Goal: Task Accomplishment & Management: Manage account settings

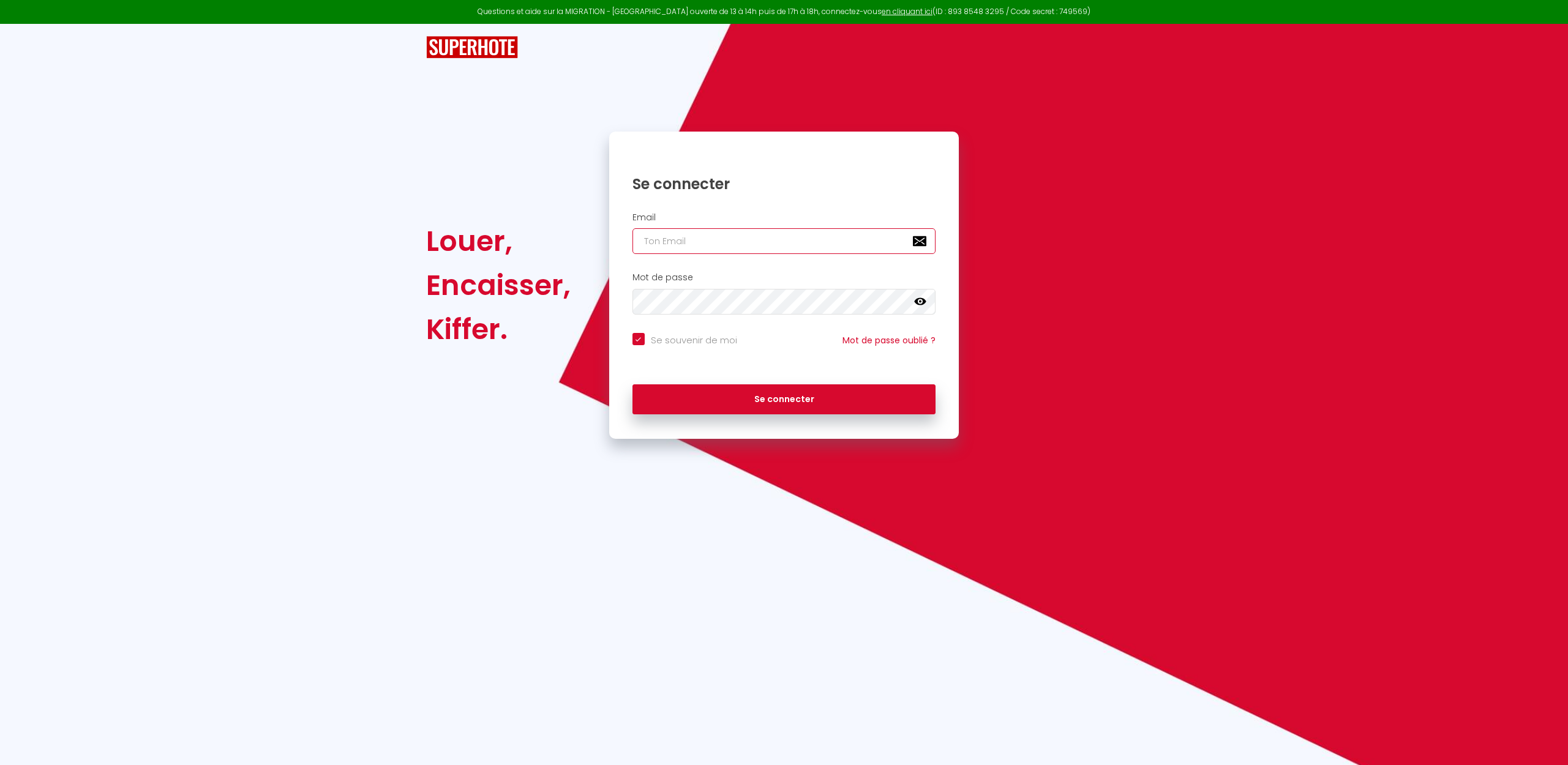
click at [698, 247] on input "email" at bounding box center [784, 241] width 304 height 25
click at [0, 764] on nordpass-autofill-portal at bounding box center [0, 765] width 0 height 0
type input "[EMAIL_ADDRESS][DOMAIN_NAME]"
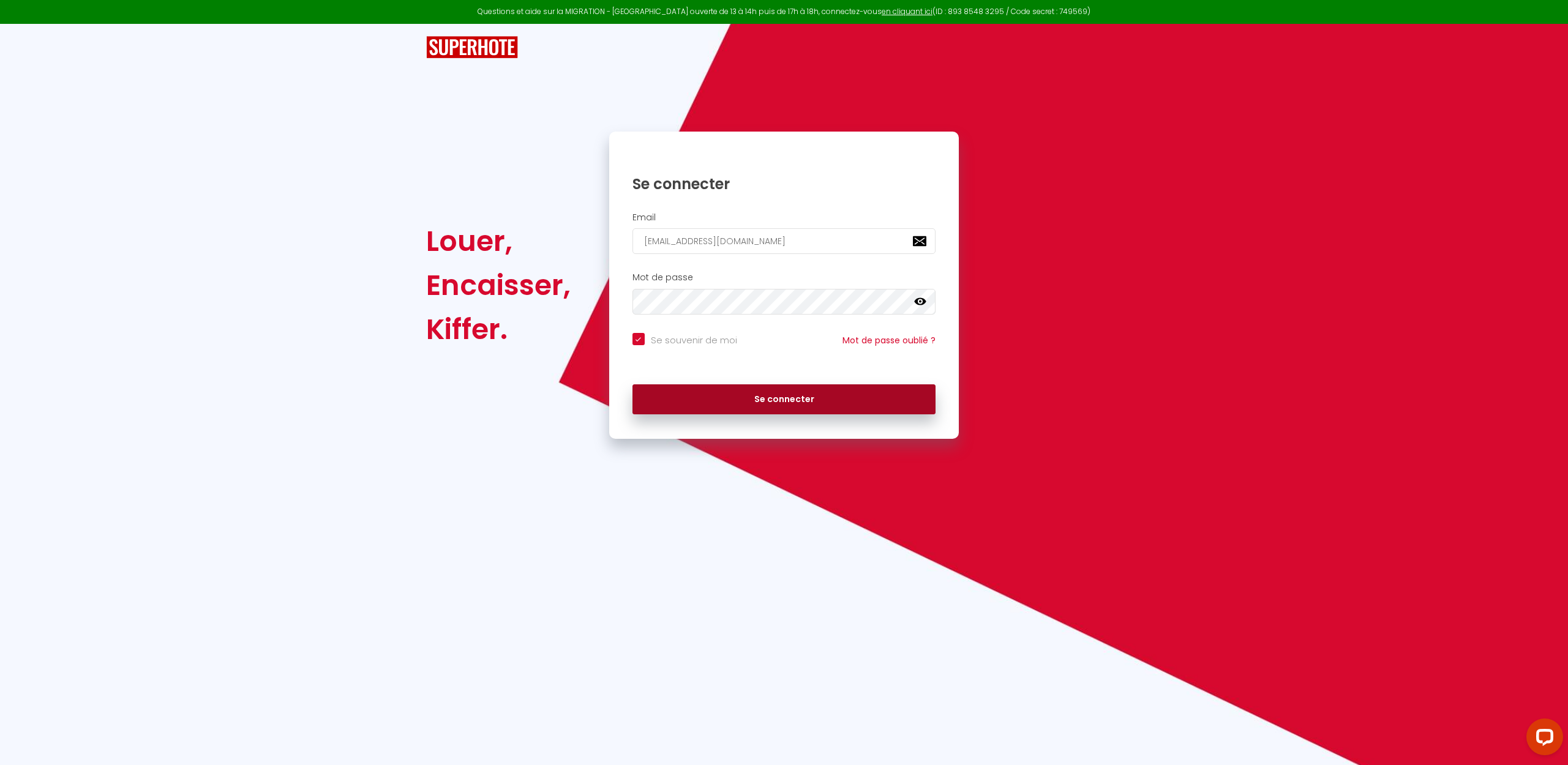
click at [778, 405] on button "Se connecter" at bounding box center [784, 400] width 304 height 31
checkbox input "true"
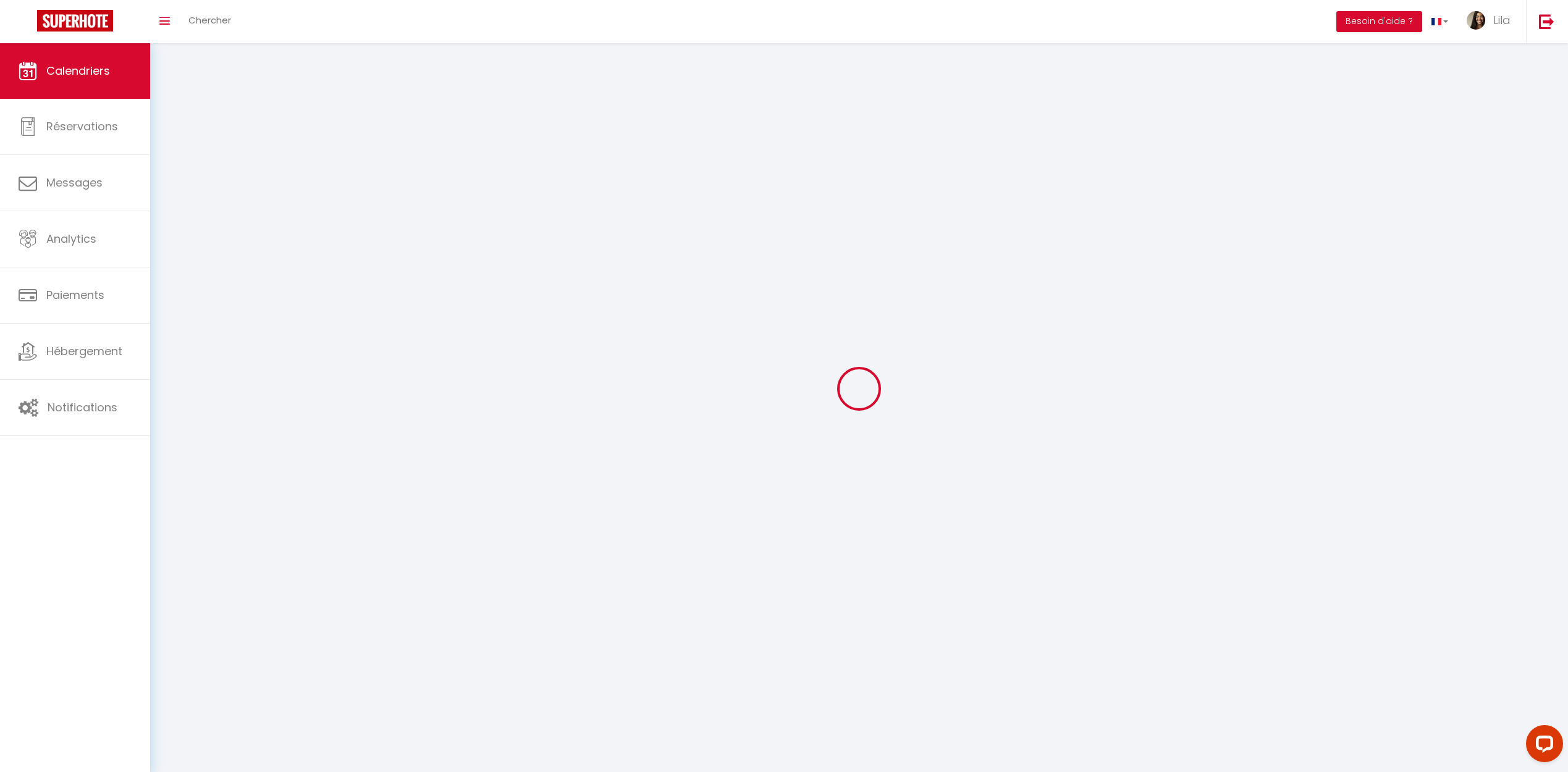
select select
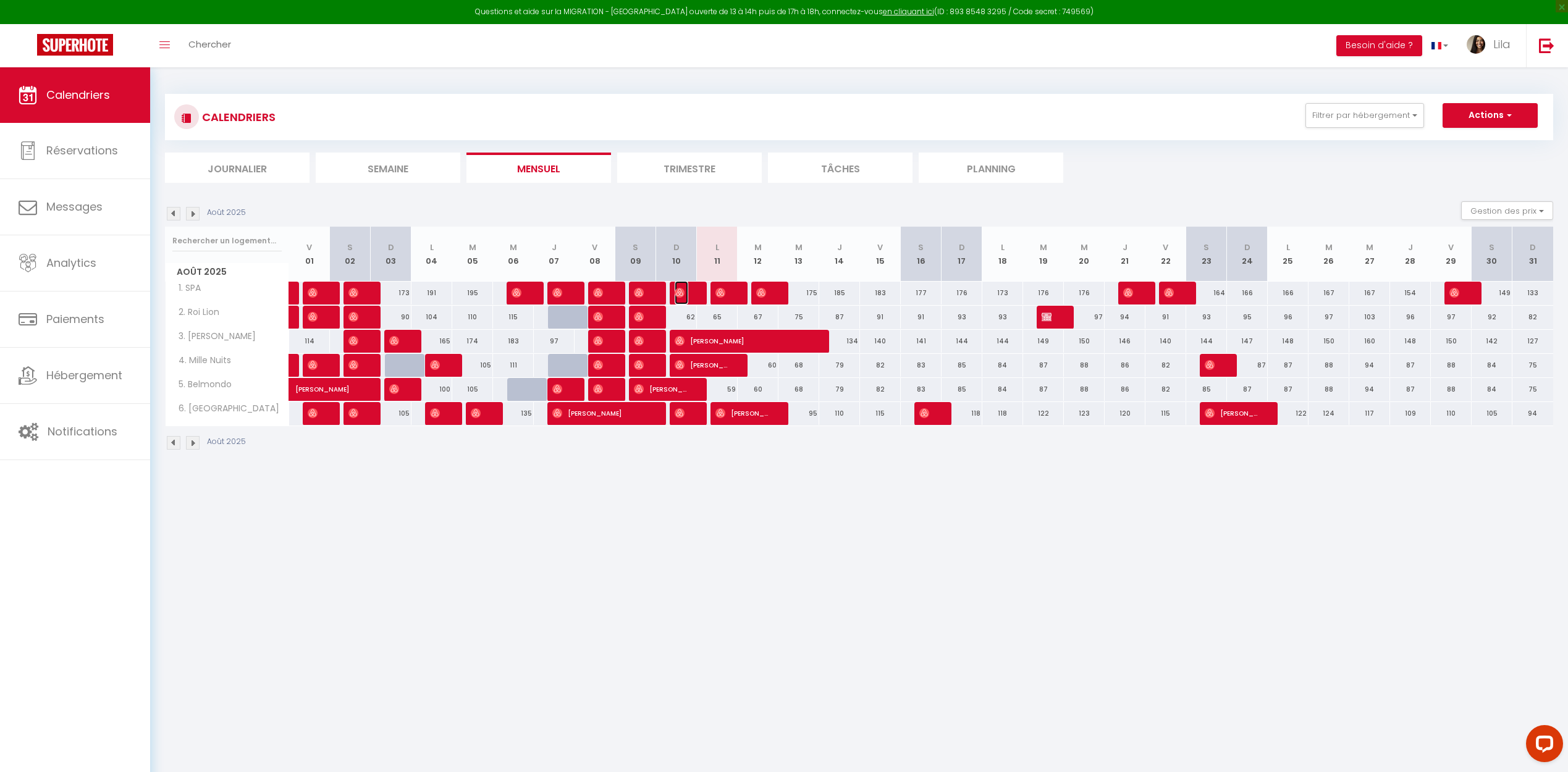
click at [685, 297] on span "[PERSON_NAME]" at bounding box center [681, 293] width 14 height 23
select select "OK"
select select "0"
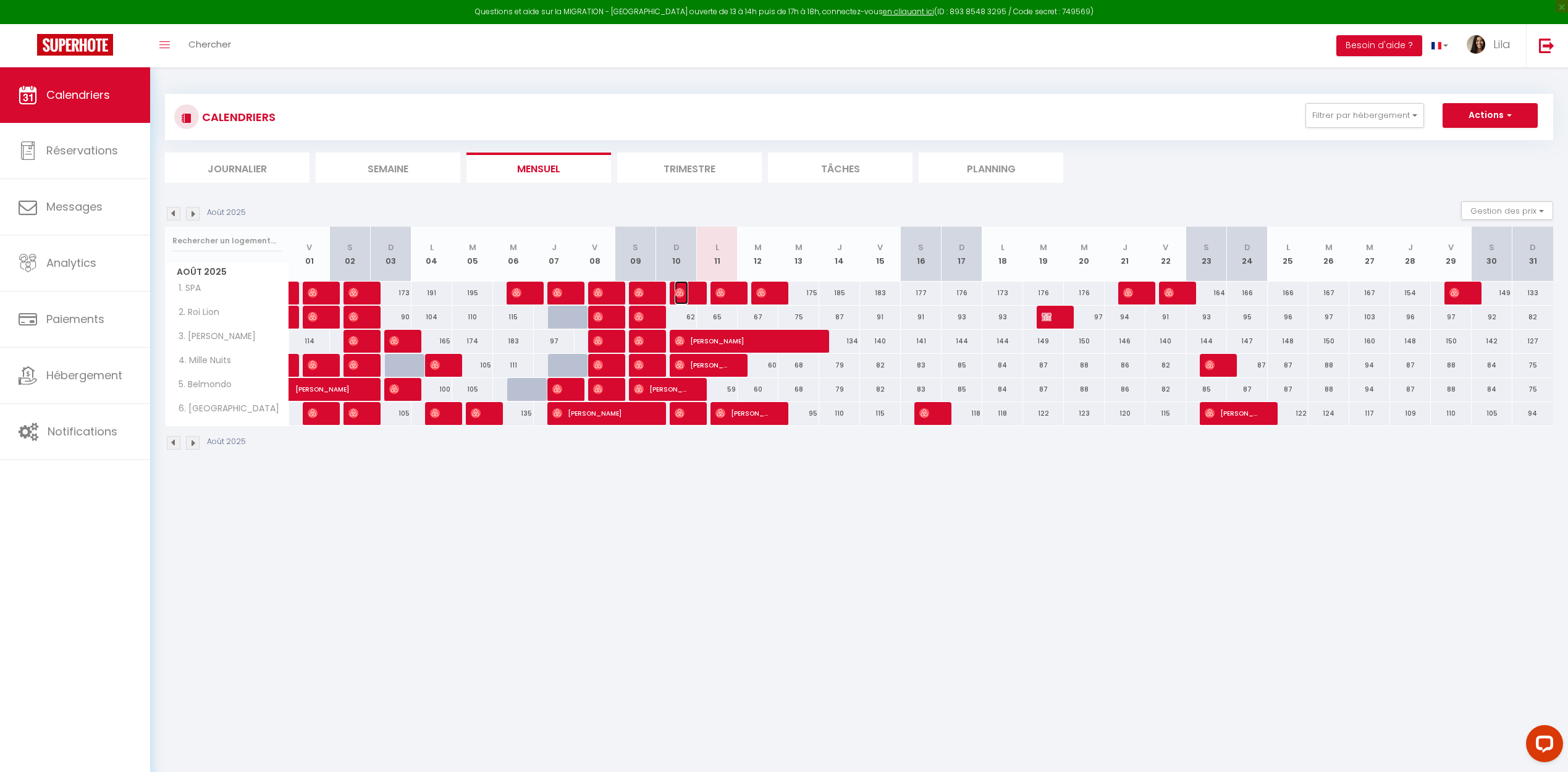
select select "1"
select select
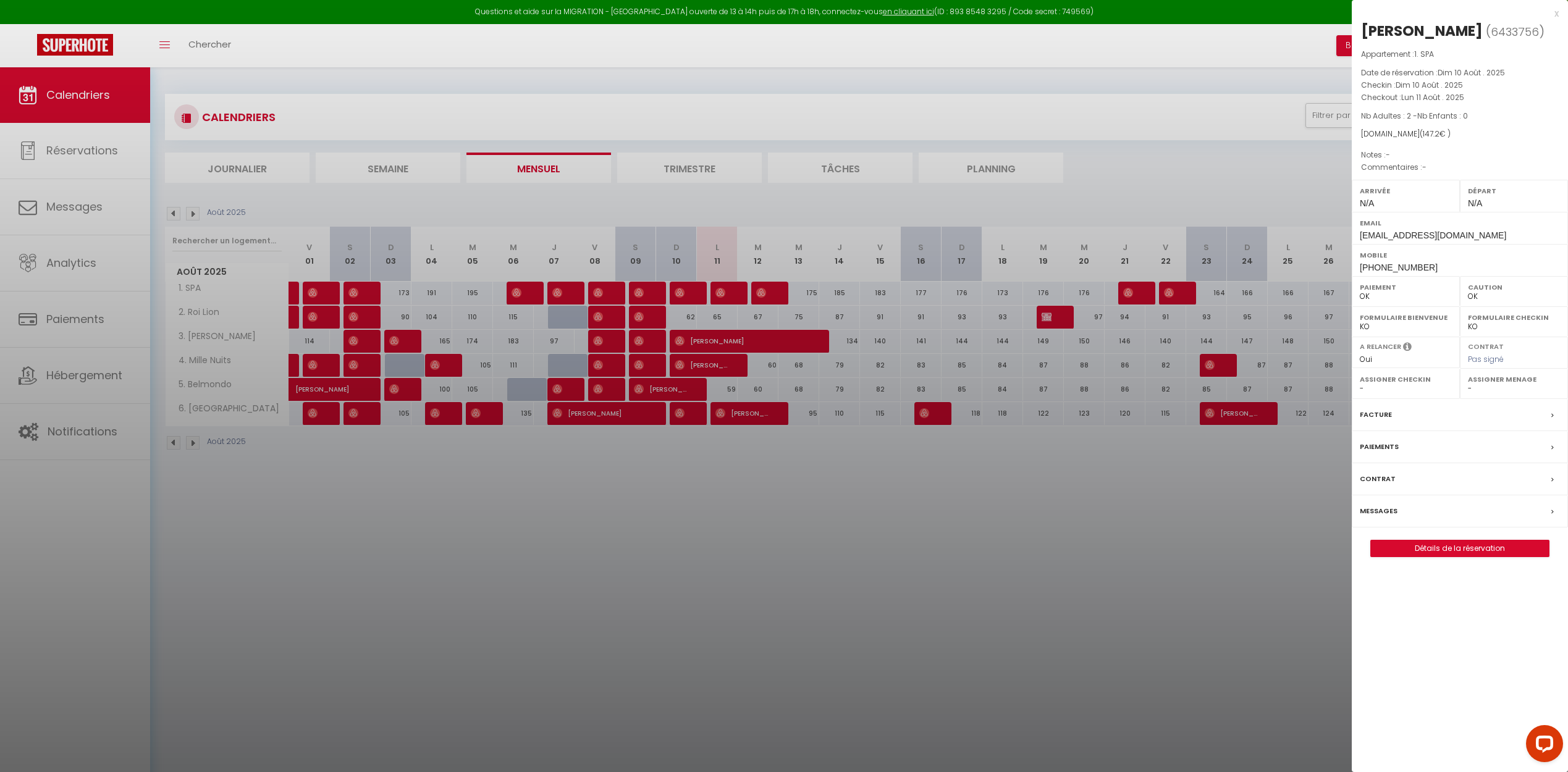
drag, startPoint x: 861, startPoint y: 542, endPoint x: 763, endPoint y: 391, distance: 180.0
click at [861, 542] on div at bounding box center [784, 386] width 1568 height 772
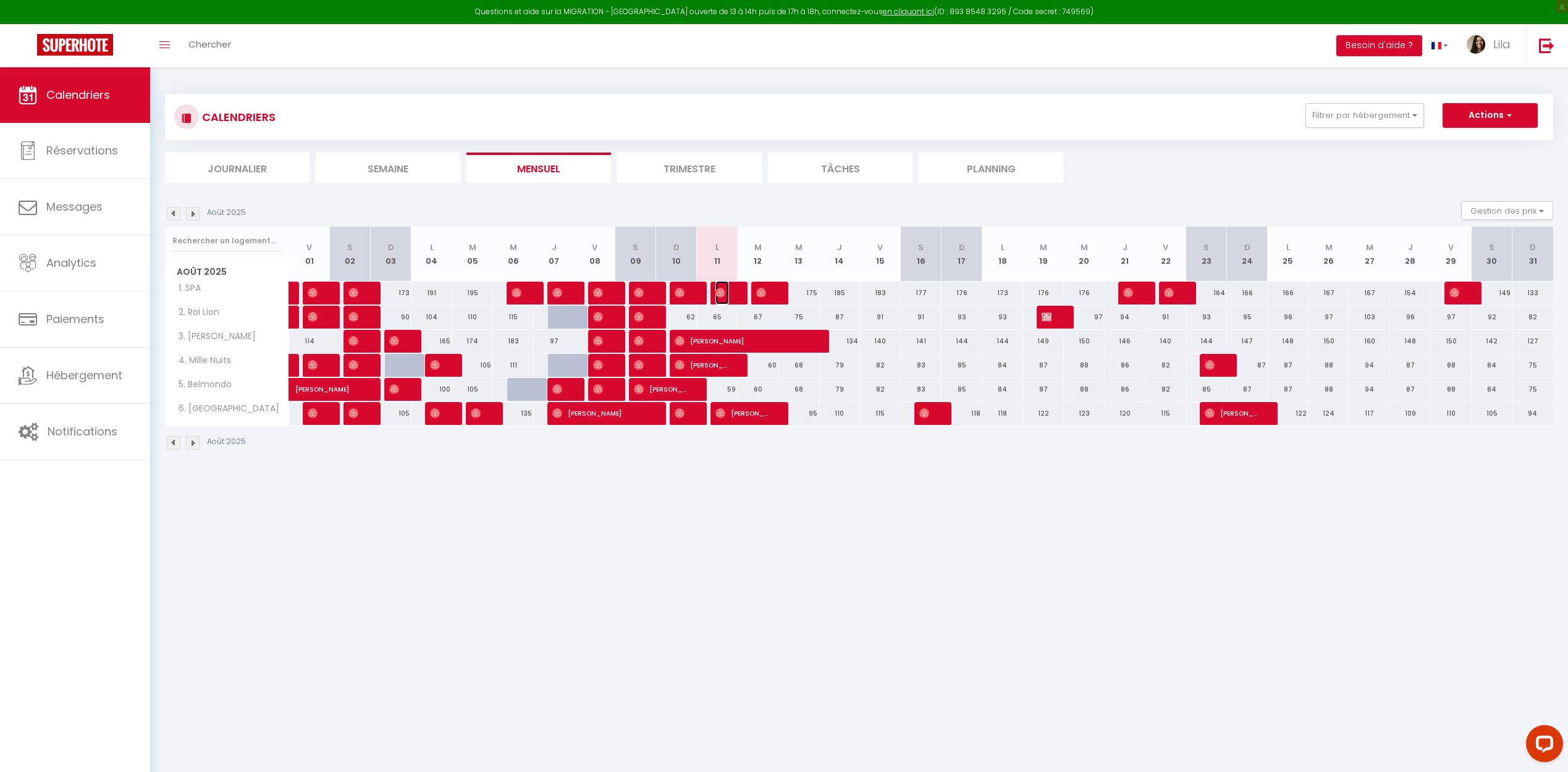
click at [727, 301] on span "[PERSON_NAME]" at bounding box center [722, 293] width 14 height 23
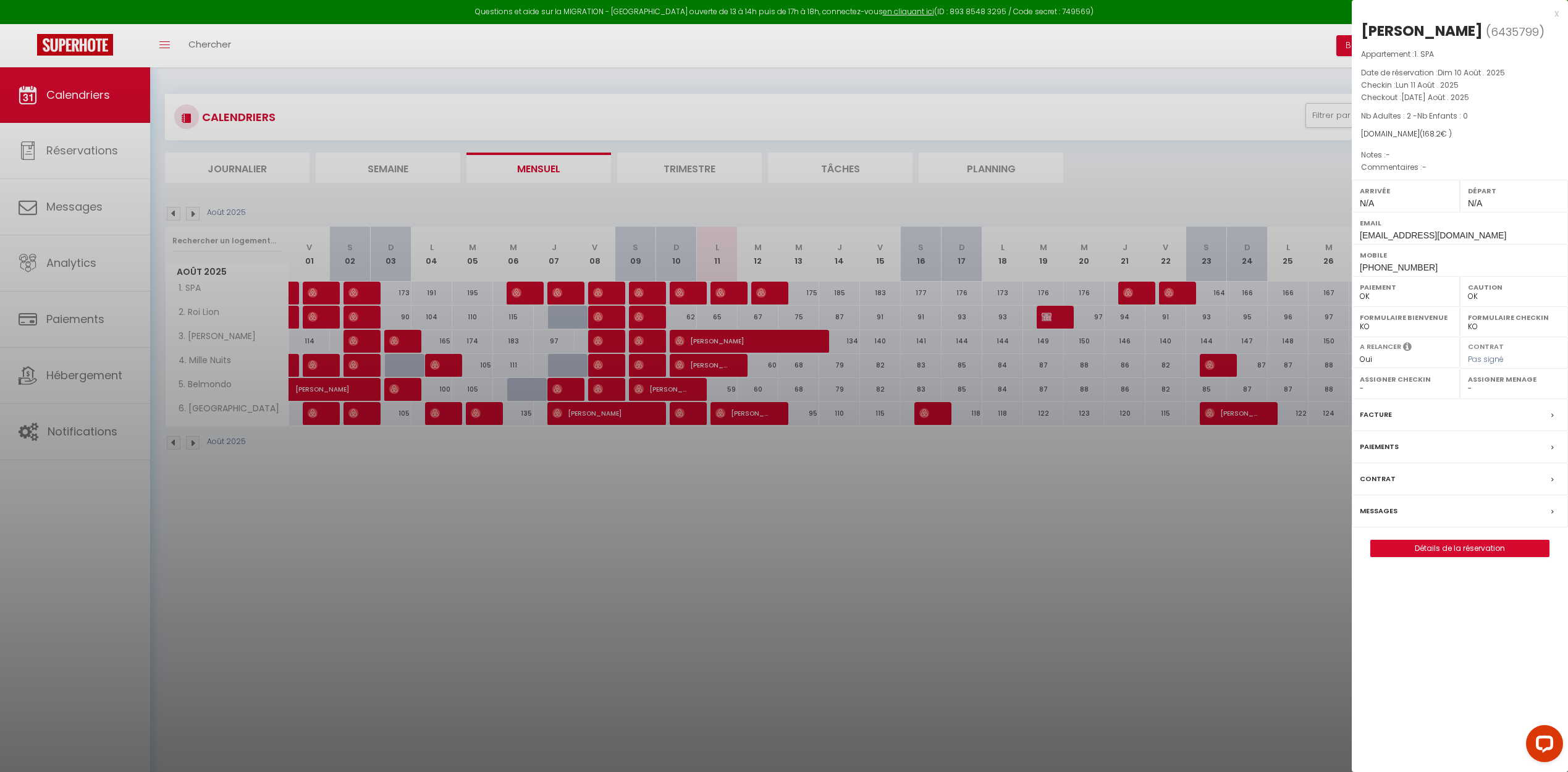
click at [864, 503] on div at bounding box center [784, 386] width 1568 height 772
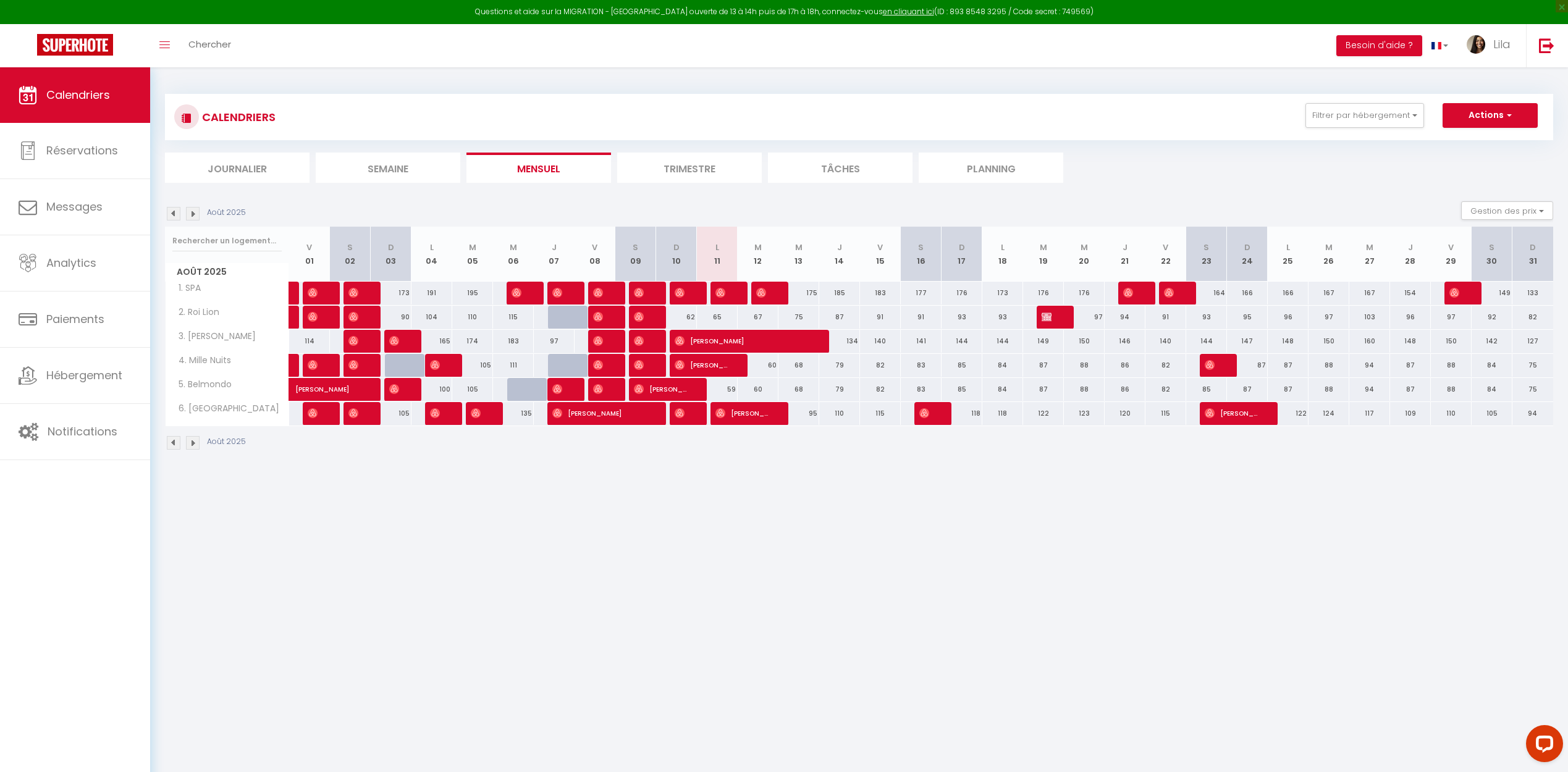
click at [691, 394] on div at bounding box center [676, 390] width 41 height 23
type input "57"
type input "Dim 10 Août 2025"
type input "Lun 11 Août 2025"
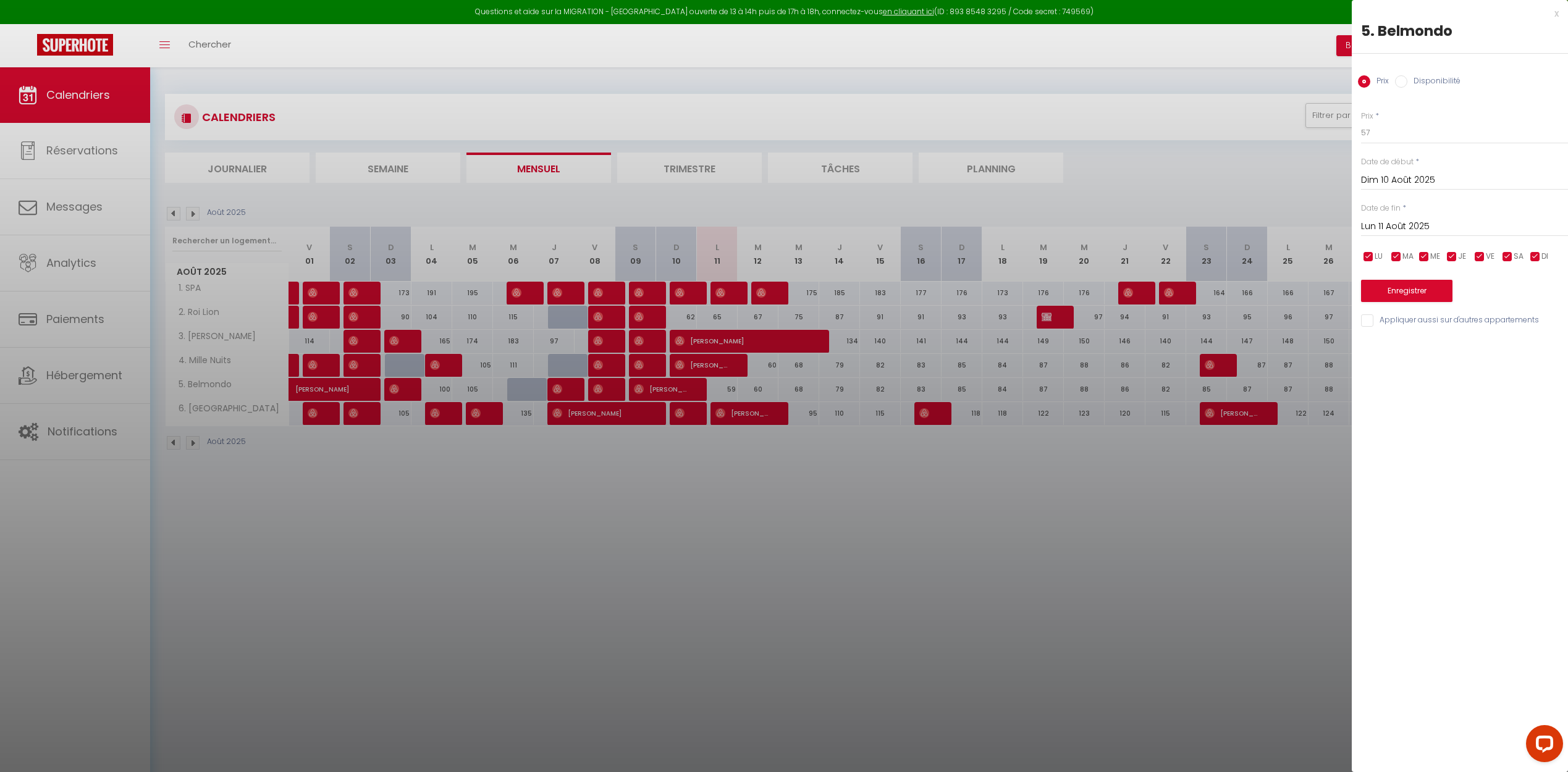
click at [705, 451] on div at bounding box center [784, 386] width 1568 height 772
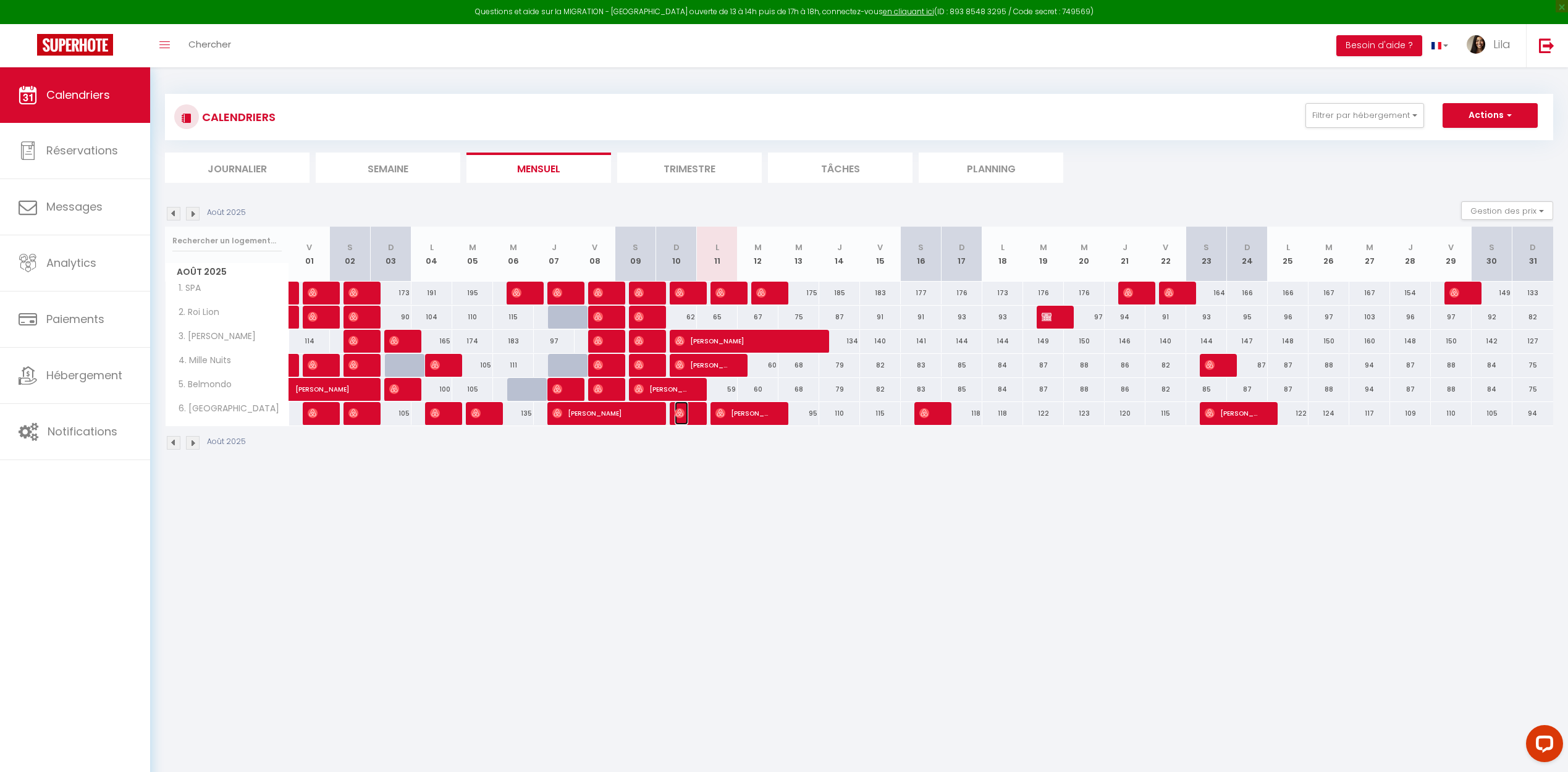
click at [688, 414] on span "[PERSON_NAME]" at bounding box center [681, 413] width 14 height 23
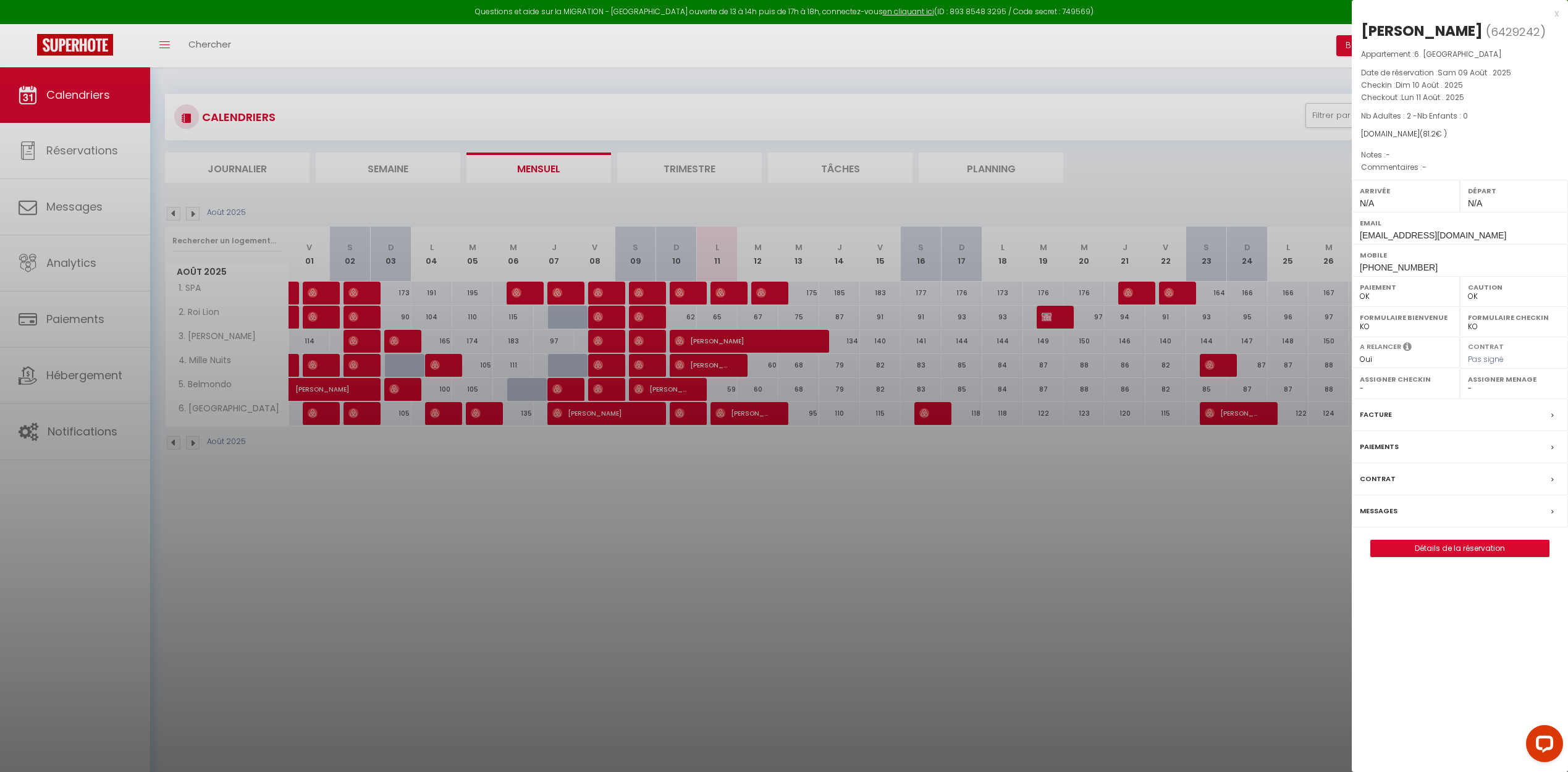
drag, startPoint x: 850, startPoint y: 507, endPoint x: 710, endPoint y: 410, distance: 170.3
click at [849, 507] on div at bounding box center [784, 386] width 1568 height 772
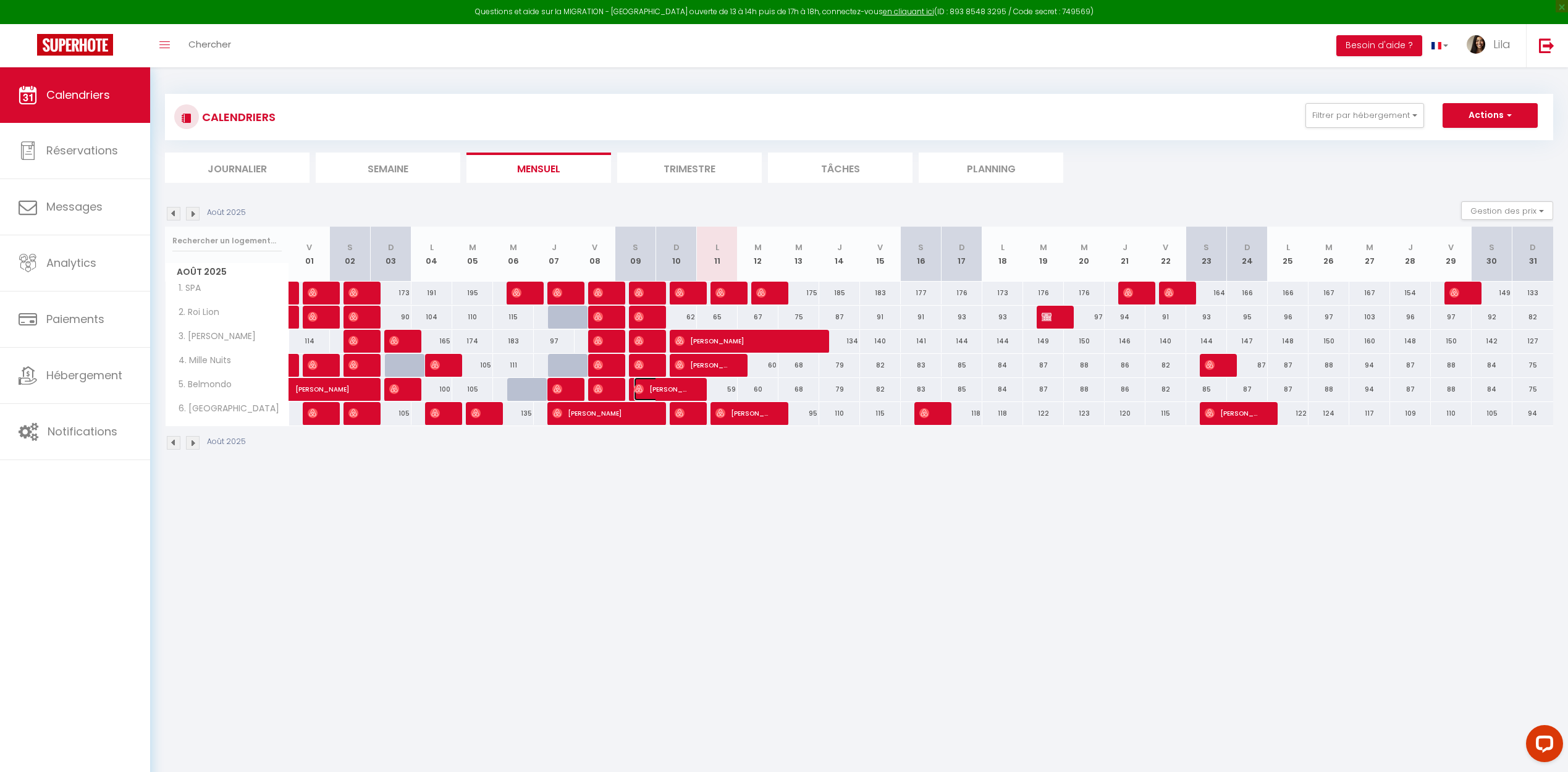
click at [673, 389] on span "[PERSON_NAME]" at bounding box center [662, 389] width 55 height 23
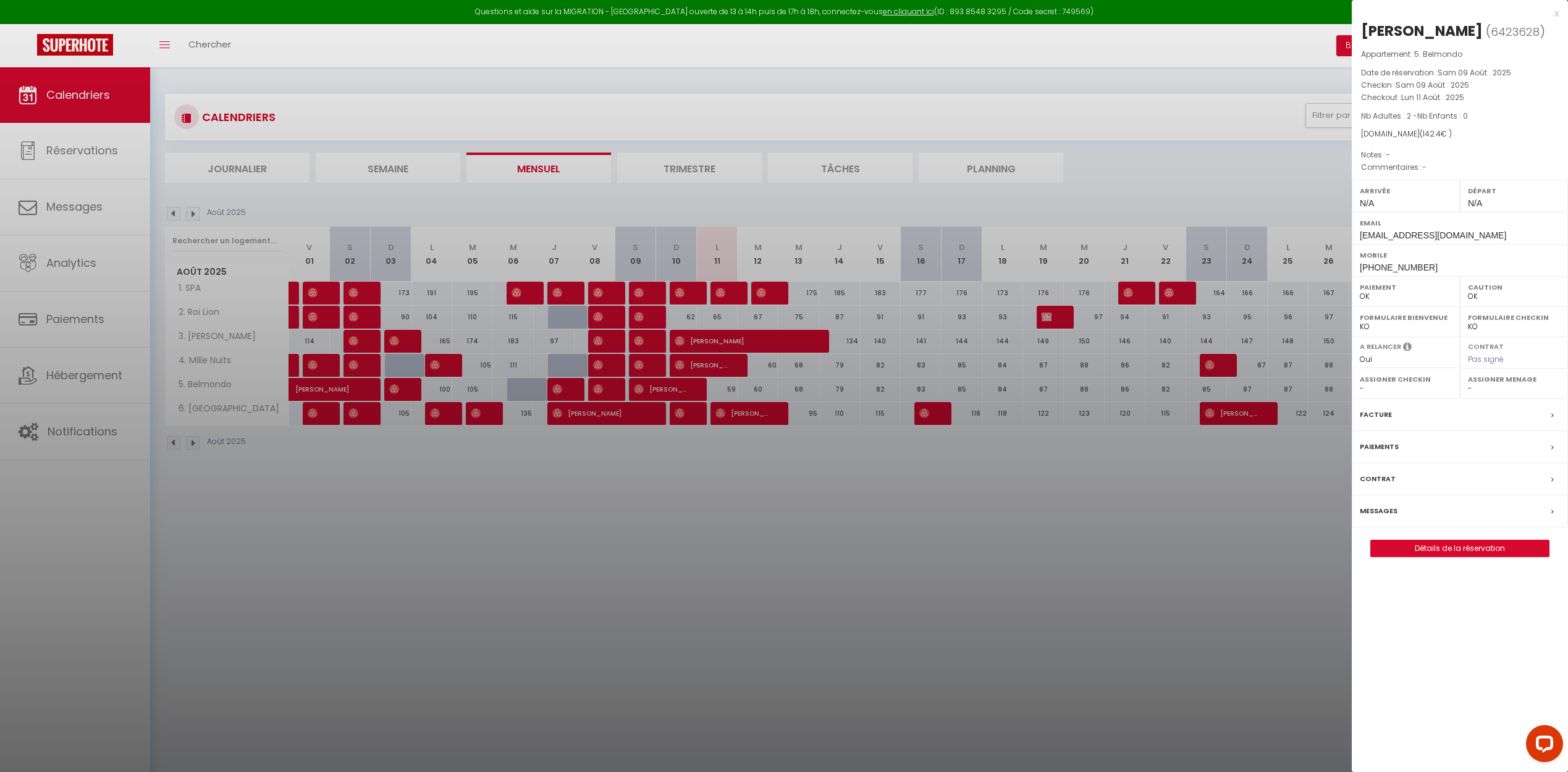
click at [1558, 10] on div "x" at bounding box center [1456, 14] width 207 height 14
